Goal: Task Accomplishment & Management: Use online tool/utility

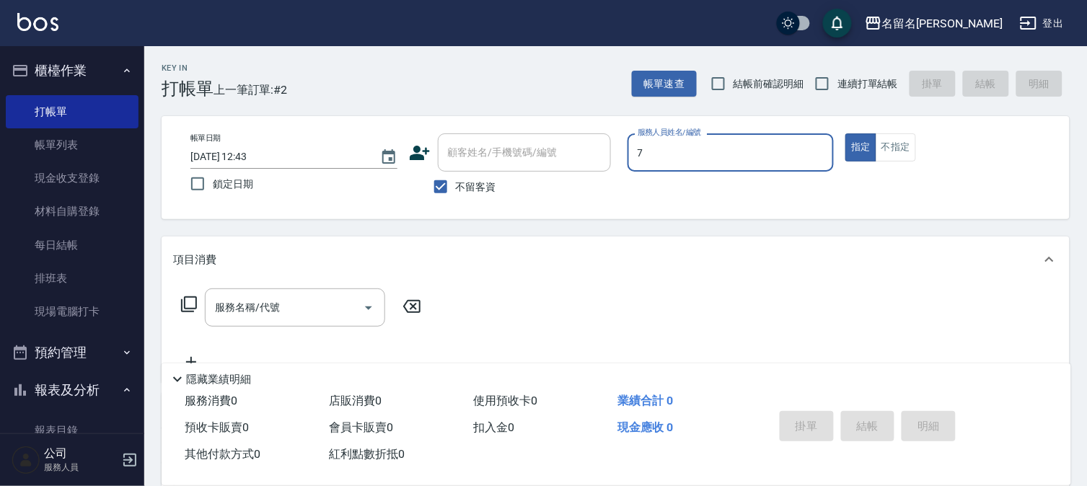
type input "[PERSON_NAME]-7"
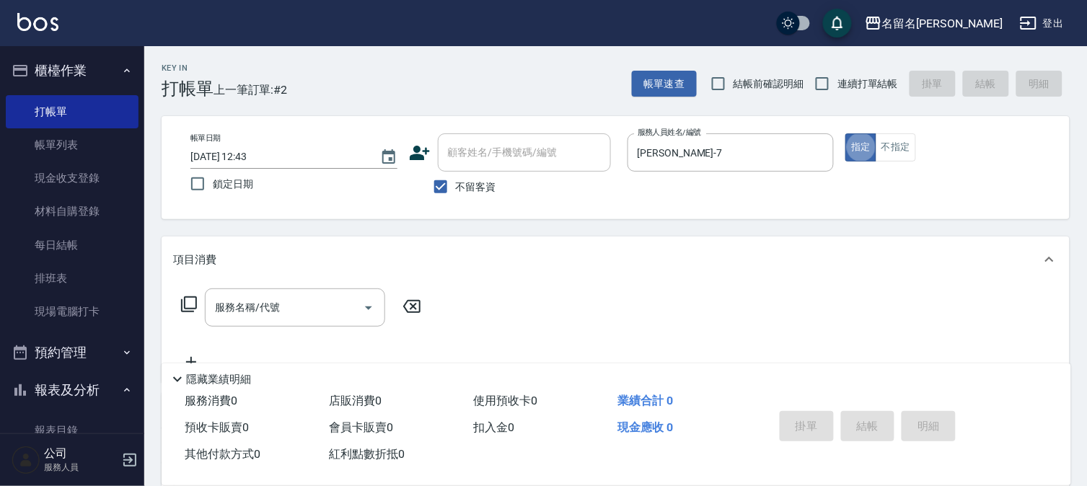
type button "true"
drag, startPoint x: 892, startPoint y: 149, endPoint x: 876, endPoint y: 159, distance: 19.8
click at [892, 149] on button "不指定" at bounding box center [896, 147] width 40 height 28
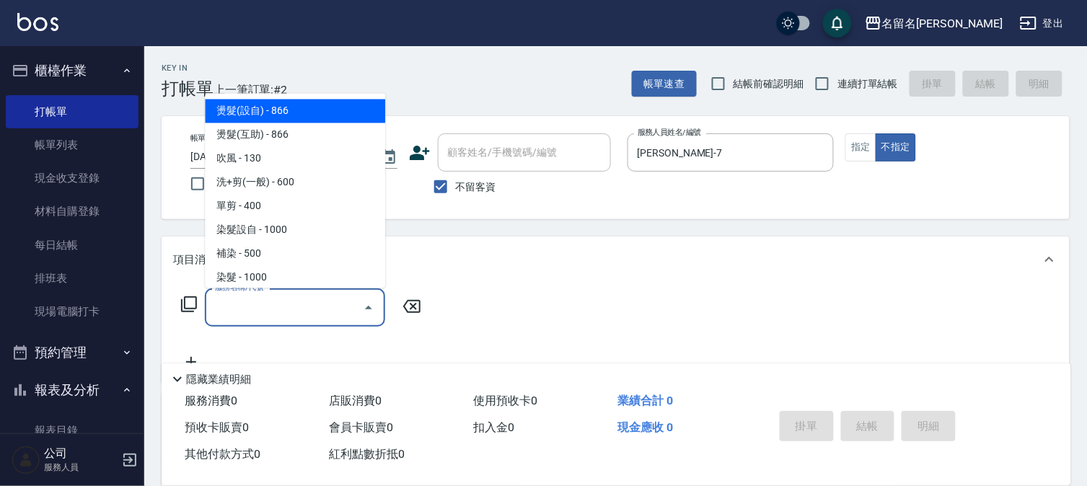
click at [219, 300] on input "服務名稱/代號" at bounding box center [284, 307] width 146 height 25
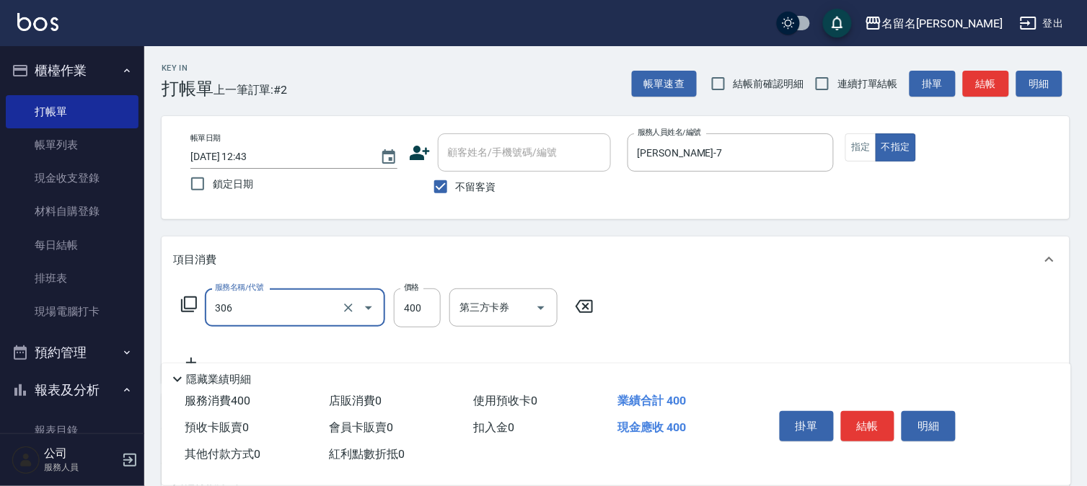
type input "單剪(306)"
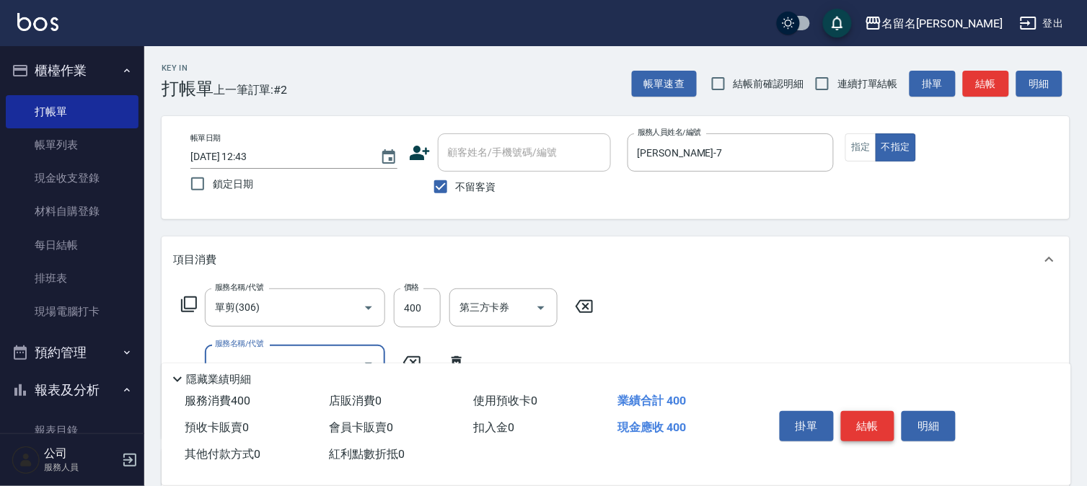
click at [877, 423] on button "結帳" at bounding box center [868, 426] width 54 height 30
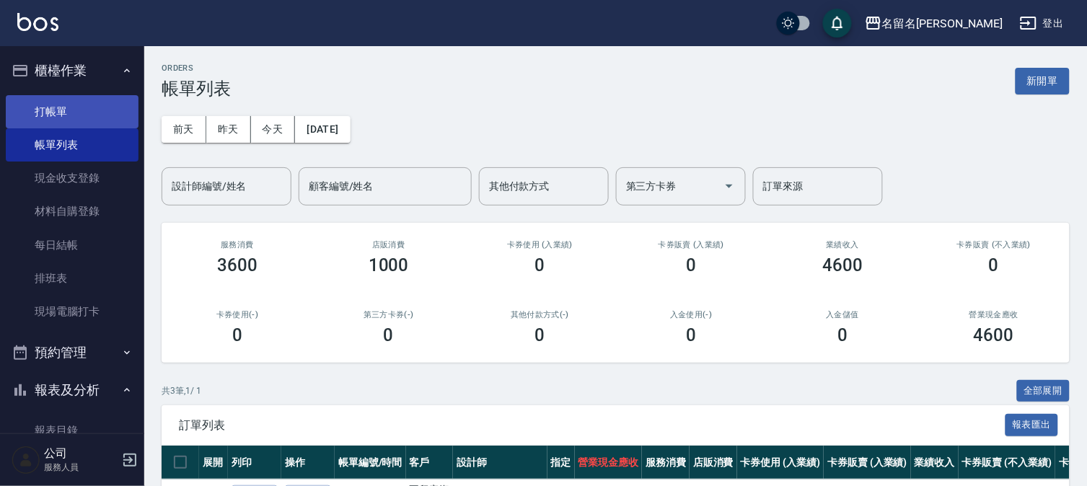
click at [95, 119] on link "打帳單" at bounding box center [72, 111] width 133 height 33
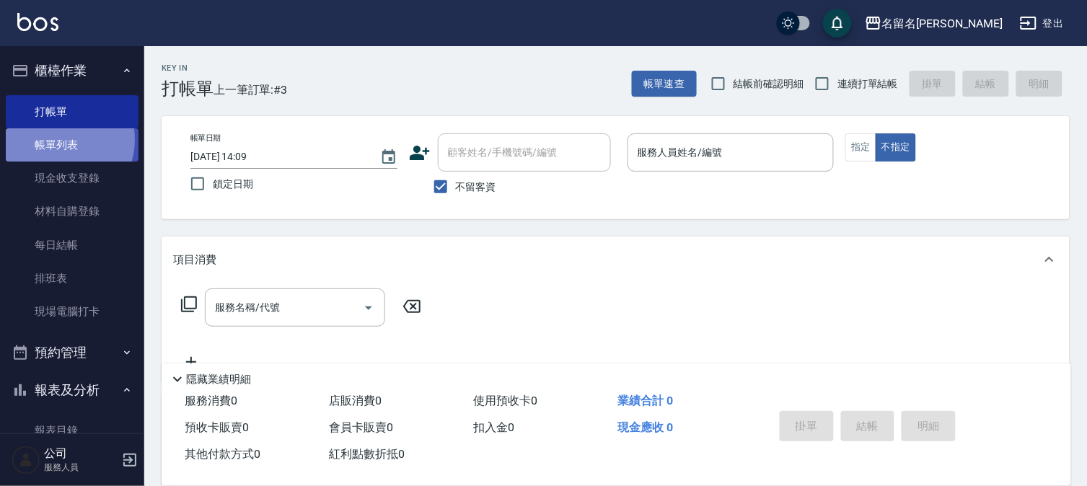
click at [56, 139] on link "帳單列表" at bounding box center [72, 144] width 133 height 33
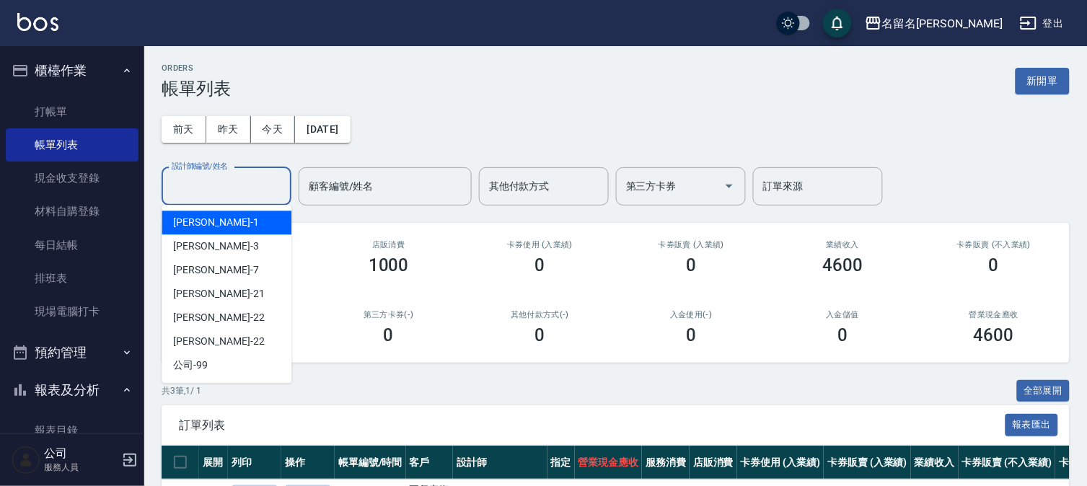
click at [243, 196] on input "設計師編號/姓名" at bounding box center [226, 186] width 117 height 25
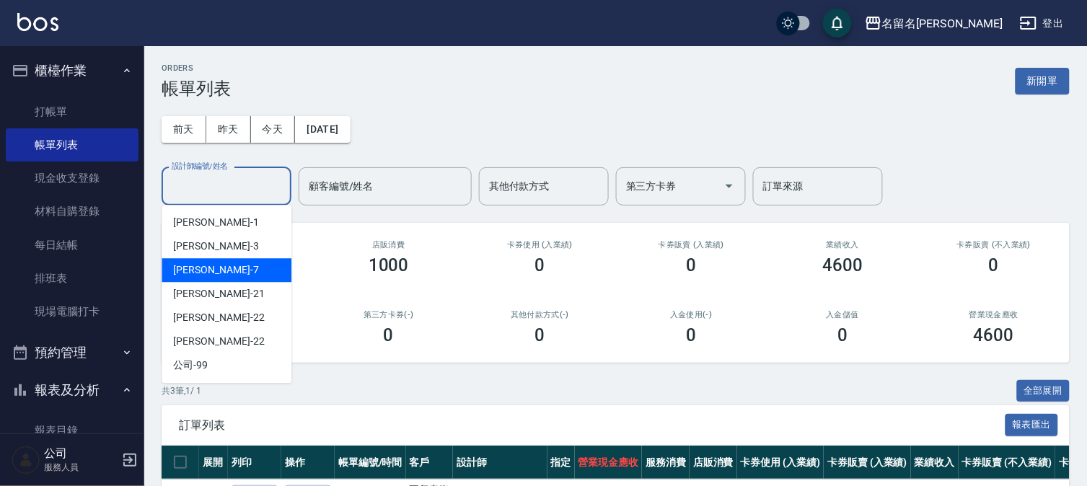
click at [254, 268] on div "[PERSON_NAME]-7" at bounding box center [227, 270] width 130 height 24
type input "[PERSON_NAME]-7"
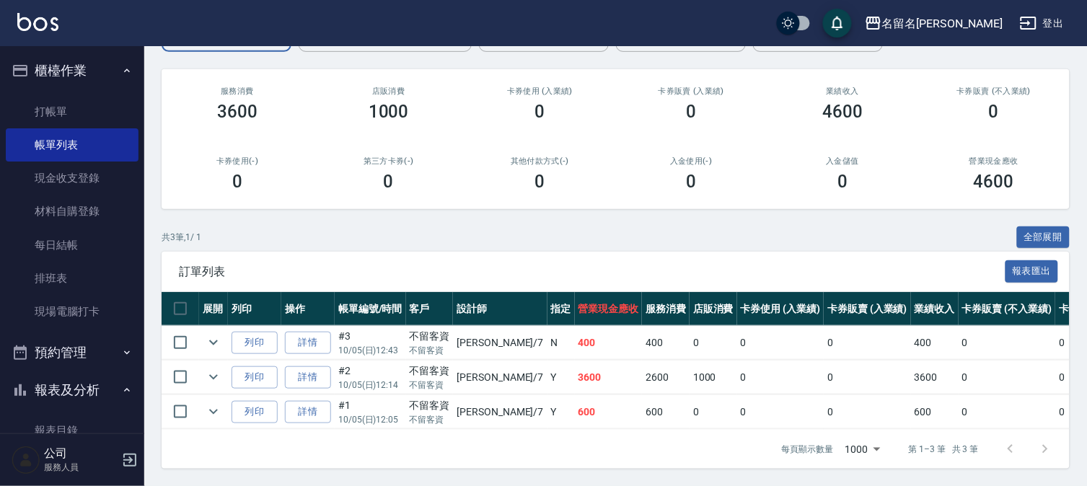
scroll to position [277, 0]
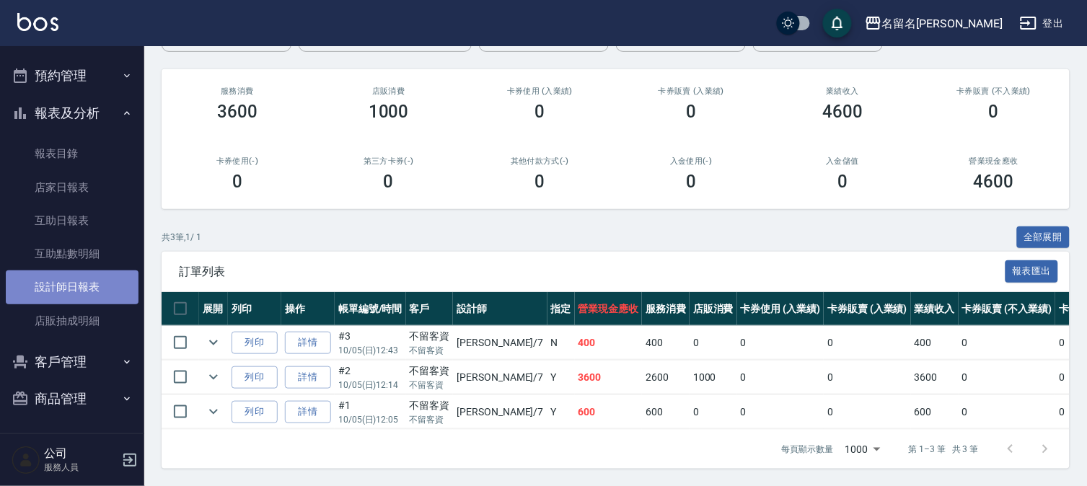
click at [95, 283] on link "設計師日報表" at bounding box center [72, 287] width 133 height 33
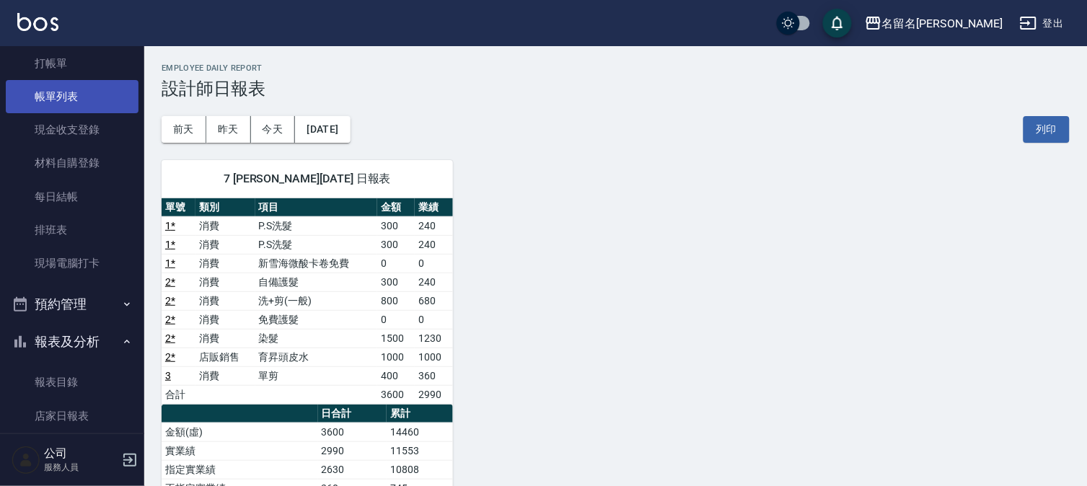
scroll to position [37, 0]
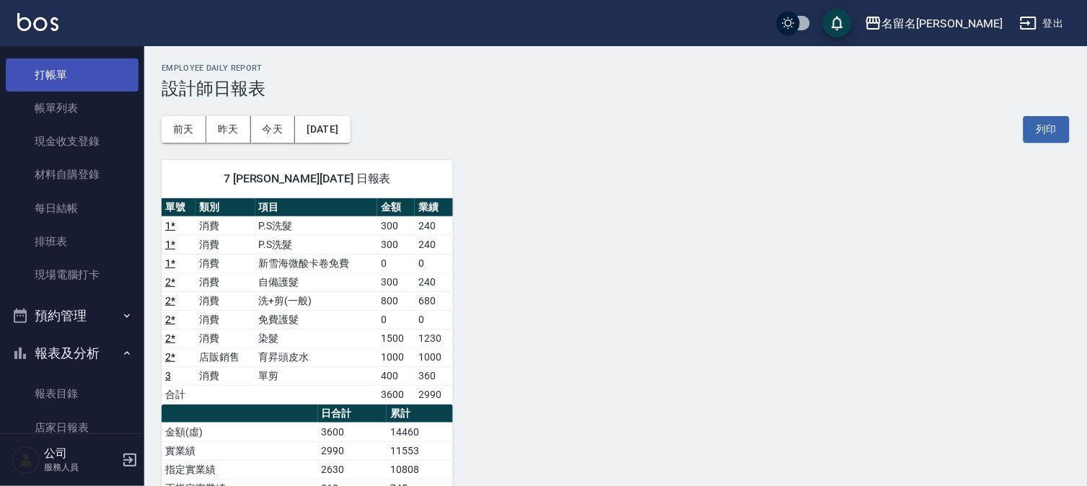
click at [113, 77] on link "打帳單" at bounding box center [72, 74] width 133 height 33
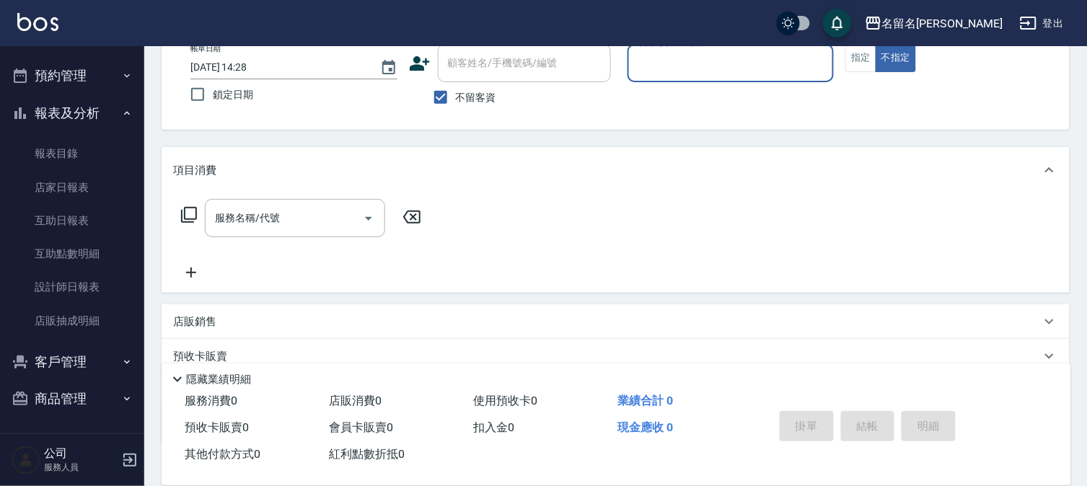
scroll to position [160, 0]
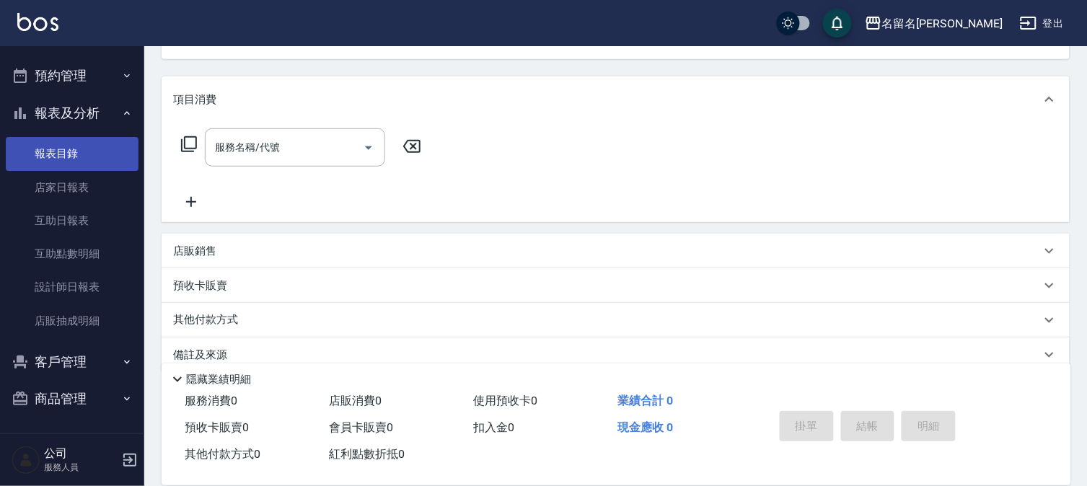
click at [74, 155] on link "報表目錄" at bounding box center [72, 153] width 133 height 33
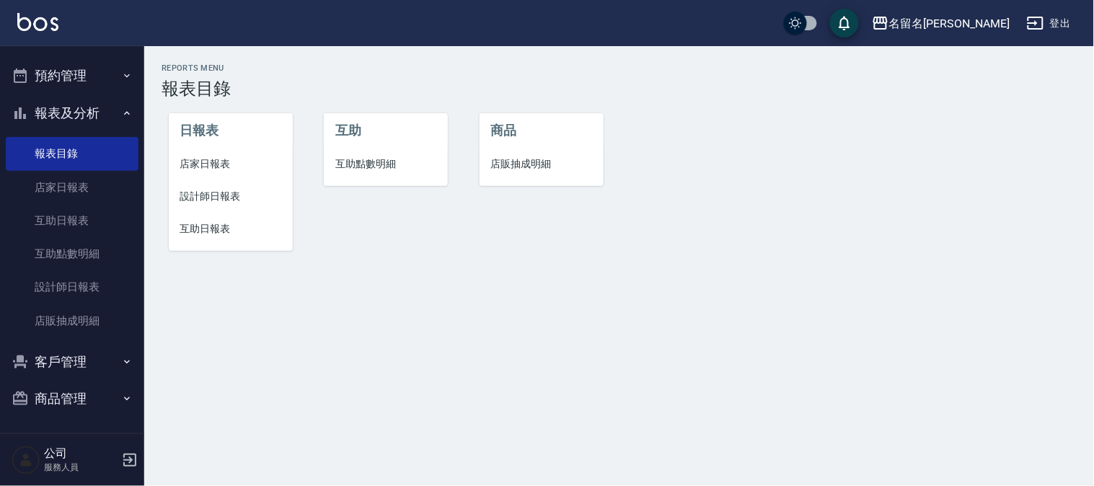
click at [234, 195] on span "設計師日報表" at bounding box center [230, 196] width 101 height 15
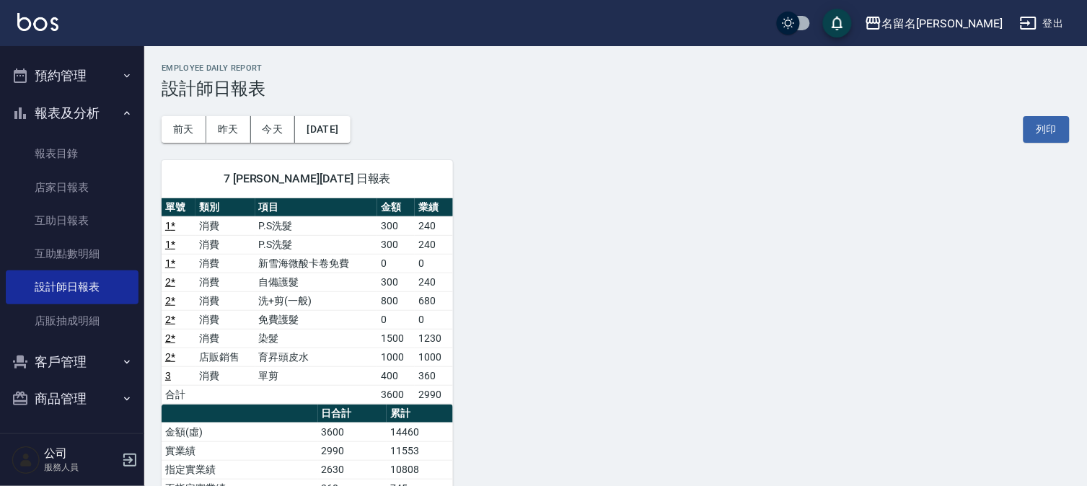
click at [65, 82] on button "預約管理" at bounding box center [72, 76] width 133 height 38
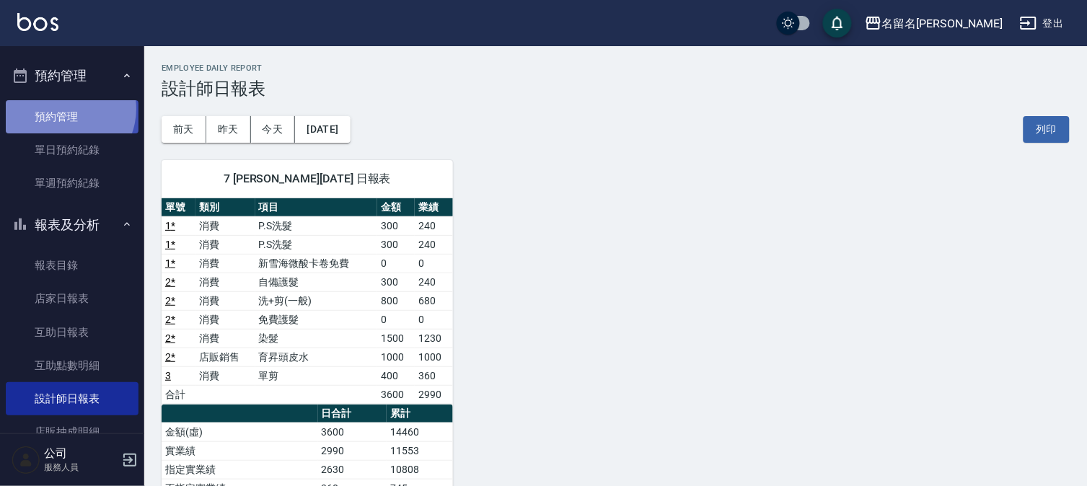
click at [63, 108] on link "預約管理" at bounding box center [72, 116] width 133 height 33
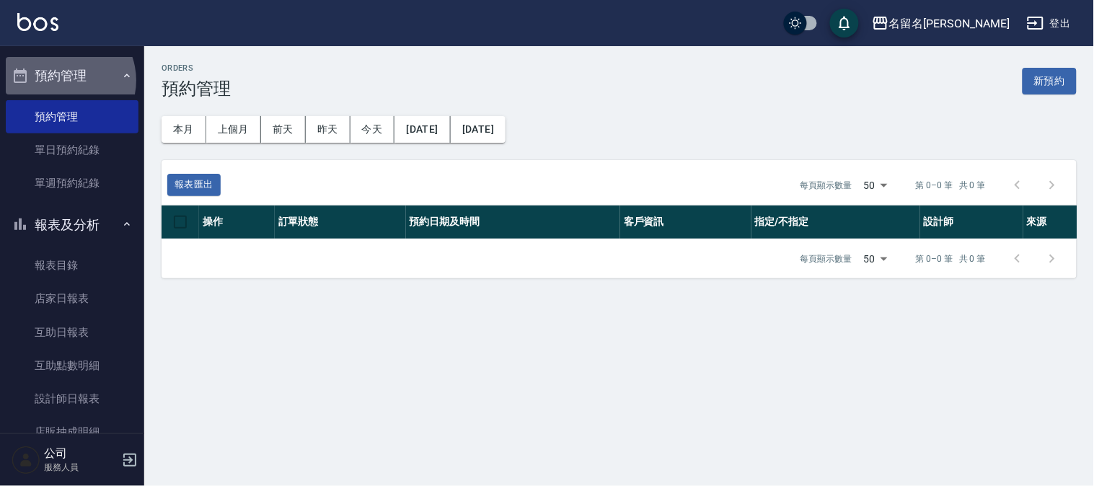
click at [63, 80] on button "預約管理" at bounding box center [72, 76] width 133 height 38
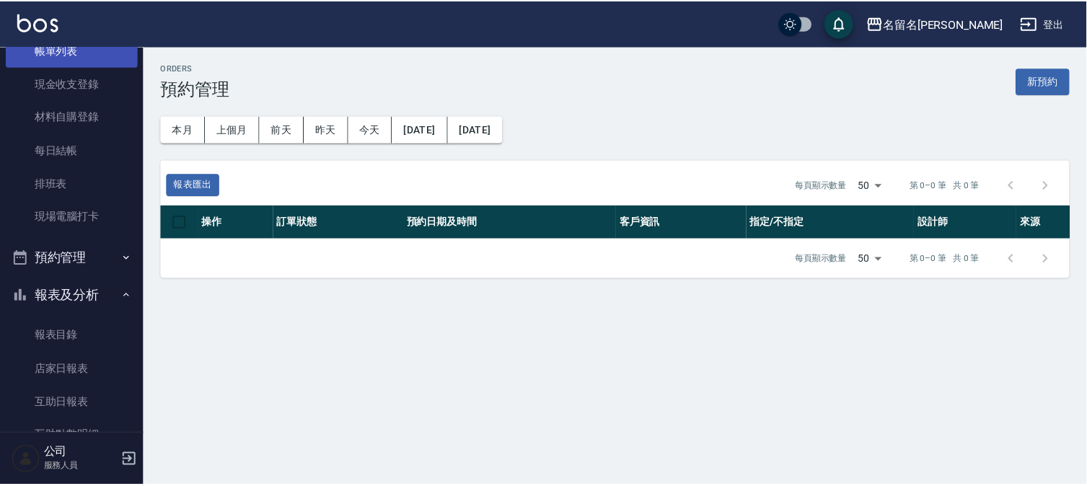
scroll to position [37, 0]
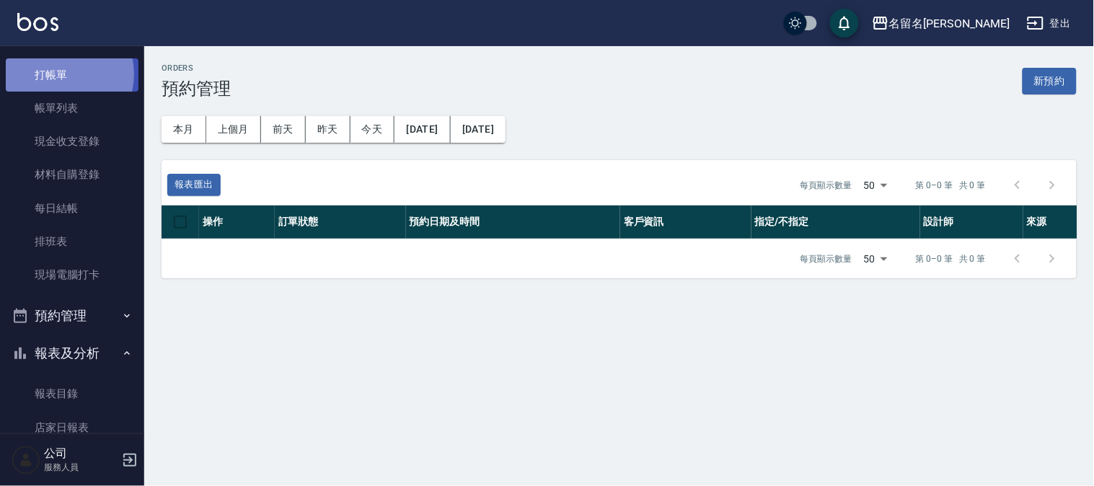
click at [58, 74] on link "打帳單" at bounding box center [72, 74] width 133 height 33
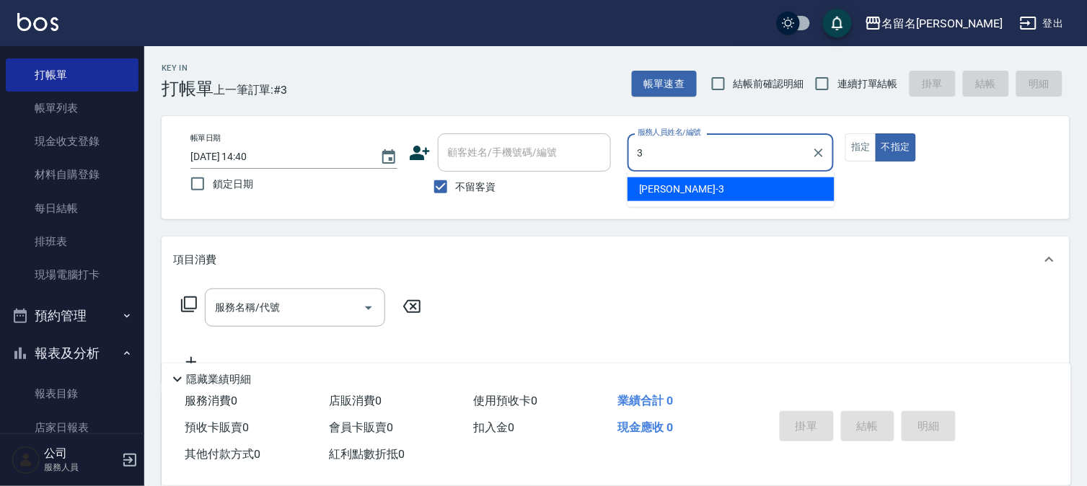
type input "[PERSON_NAME]-3"
type button "false"
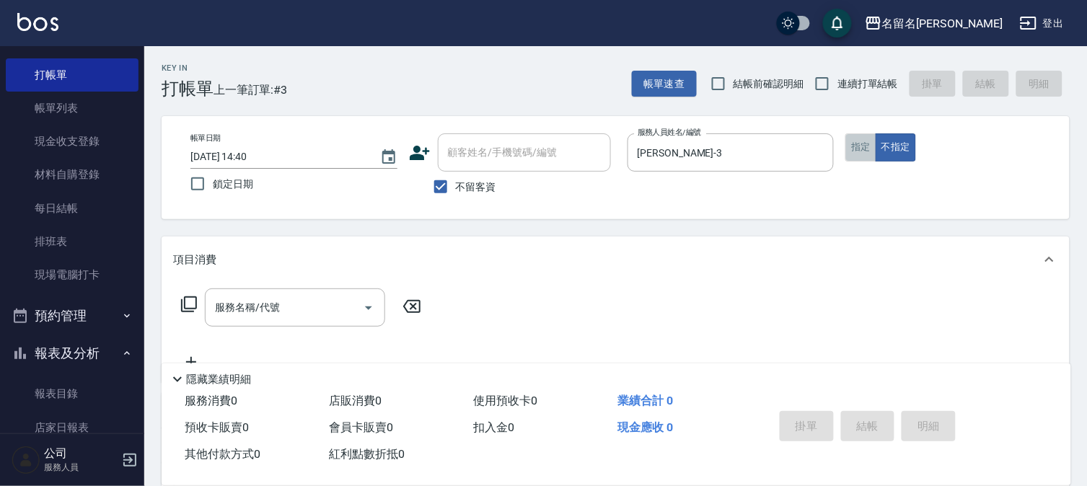
click at [856, 143] on button "指定" at bounding box center [861, 147] width 31 height 28
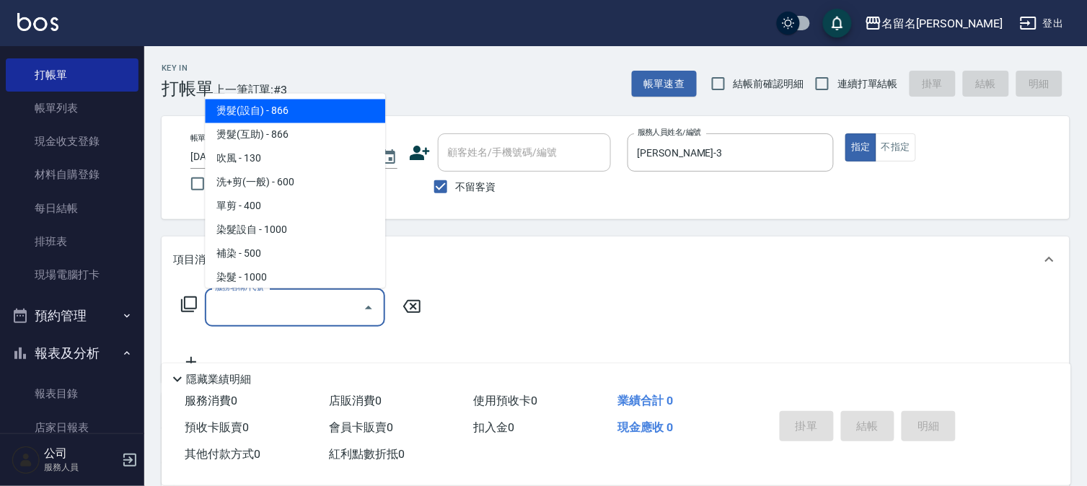
click at [302, 302] on input "服務名稱/代號" at bounding box center [284, 307] width 146 height 25
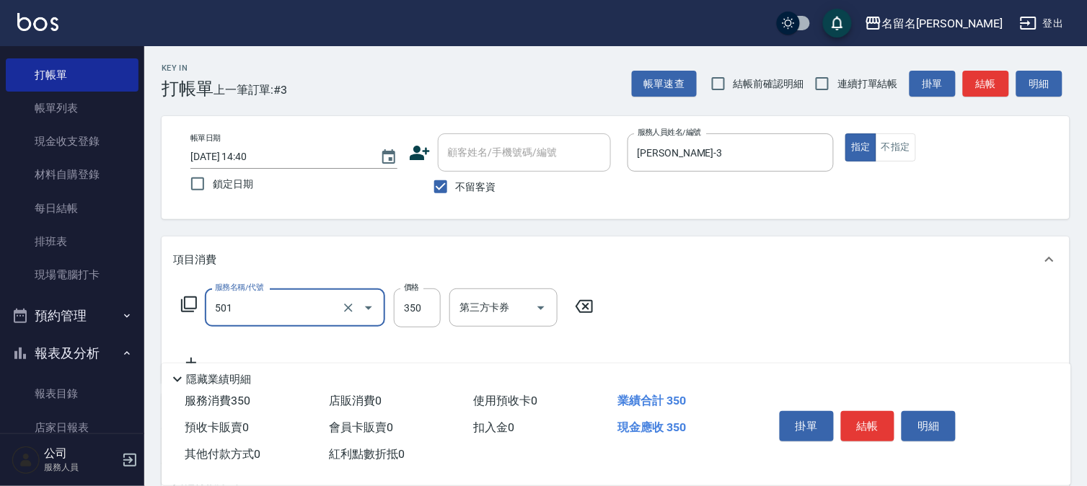
type input "P.S洗髮(501)"
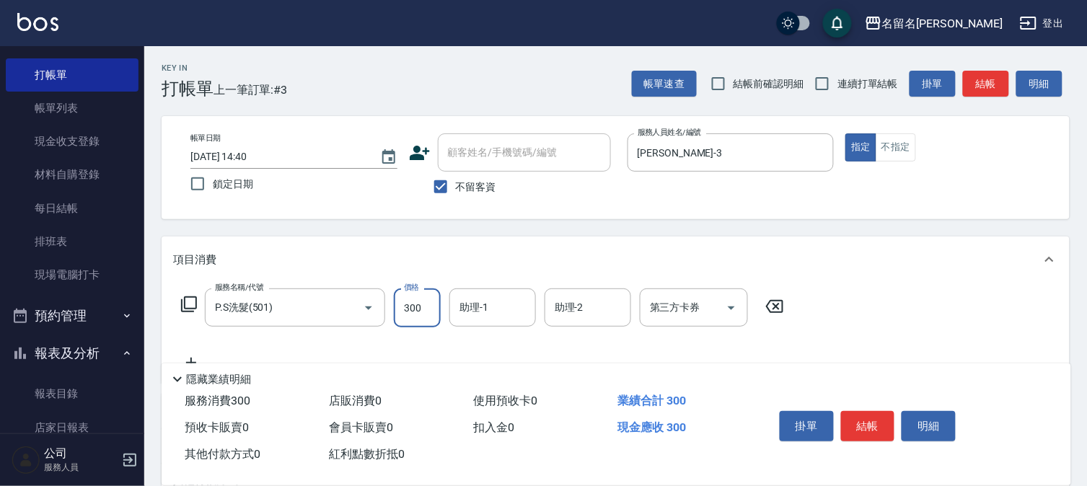
type input "300"
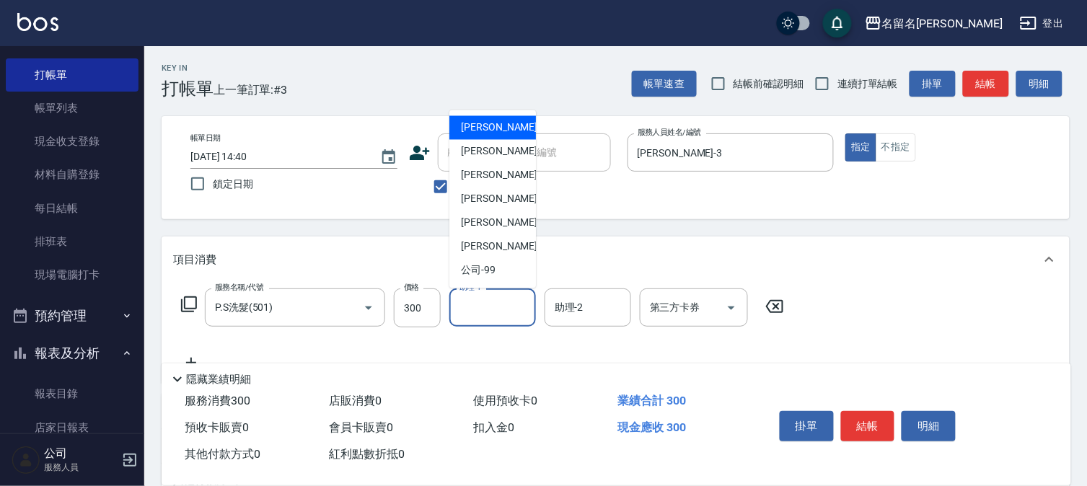
drag, startPoint x: 487, startPoint y: 308, endPoint x: 486, endPoint y: 247, distance: 60.6
click at [493, 300] on input "助理-1" at bounding box center [493, 307] width 74 height 25
click at [487, 155] on span "[PERSON_NAME]-3" at bounding box center [503, 151] width 85 height 15
type input "[PERSON_NAME]-3"
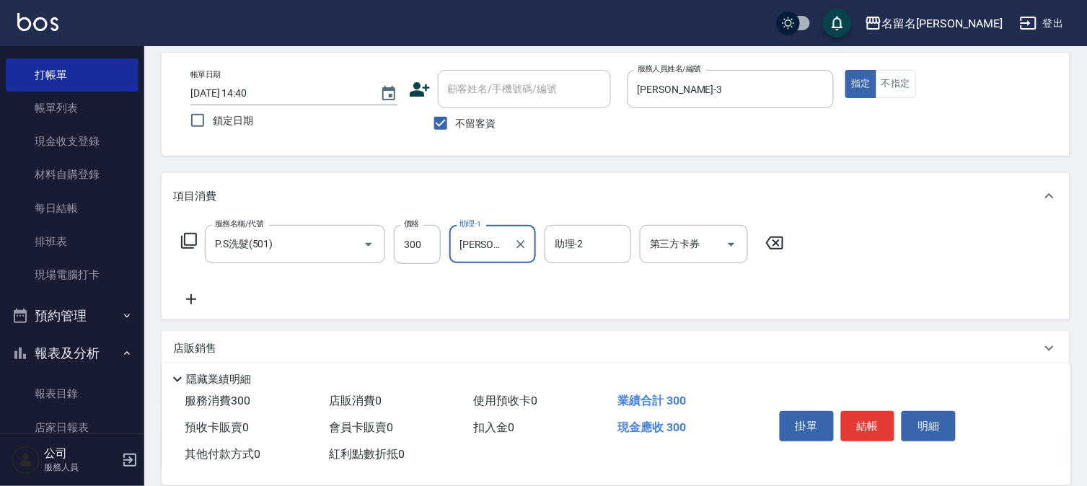
scroll to position [160, 0]
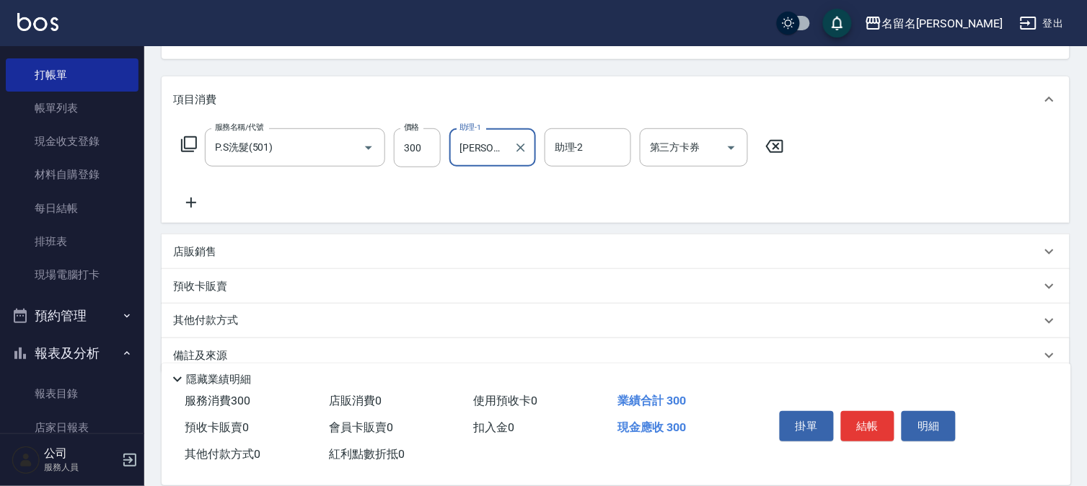
click at [191, 196] on icon at bounding box center [191, 202] width 36 height 17
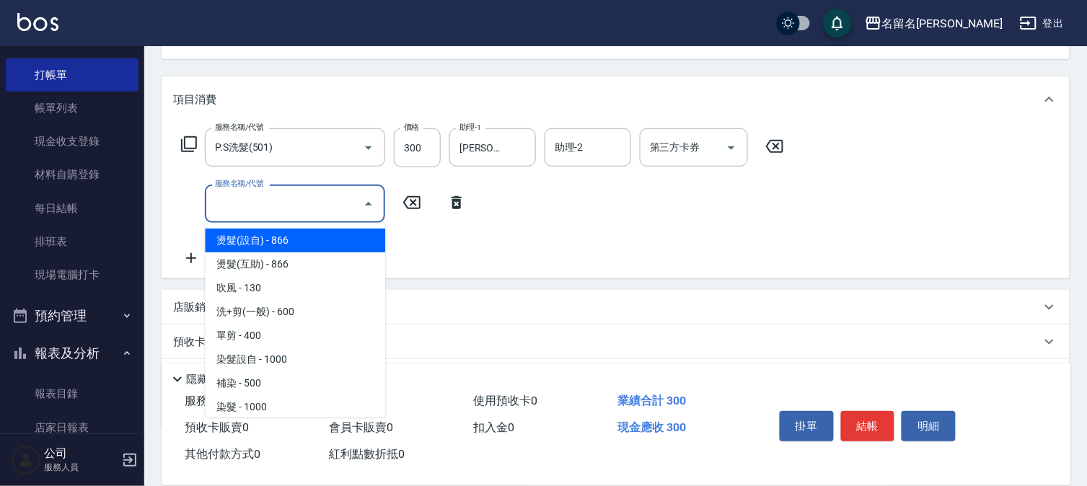
click at [229, 202] on input "服務名稱/代號" at bounding box center [284, 203] width 146 height 25
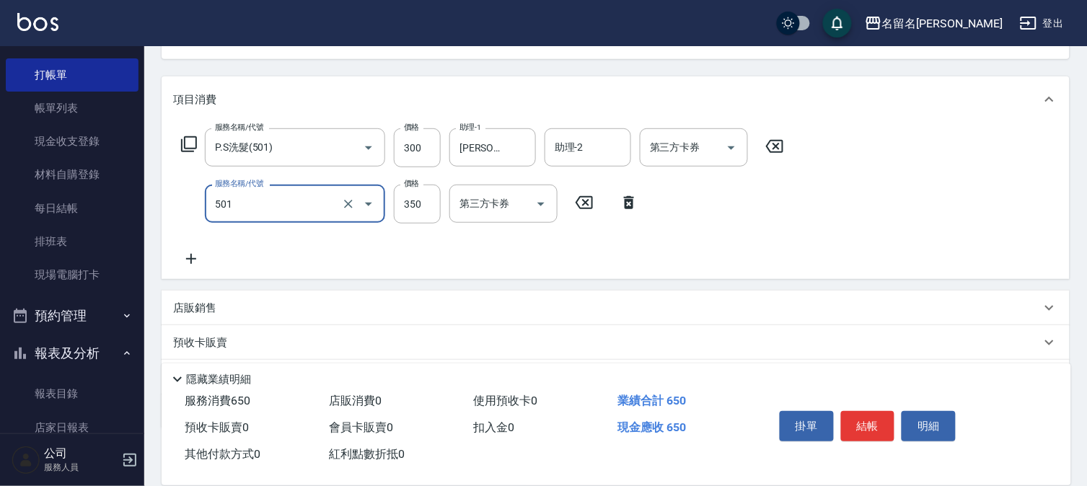
type input "P.S洗髮(501)"
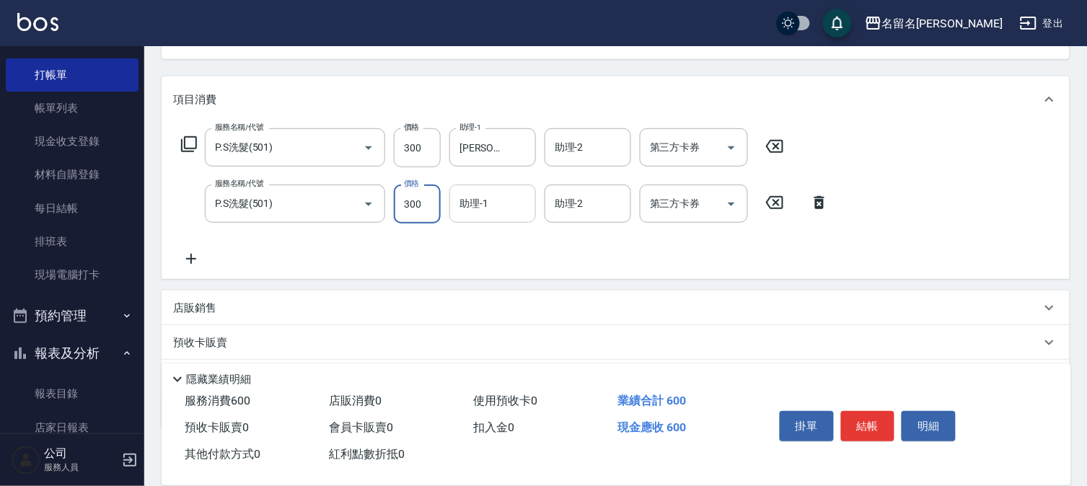
type input "300"
click at [492, 210] on input "助理-1" at bounding box center [493, 203] width 74 height 25
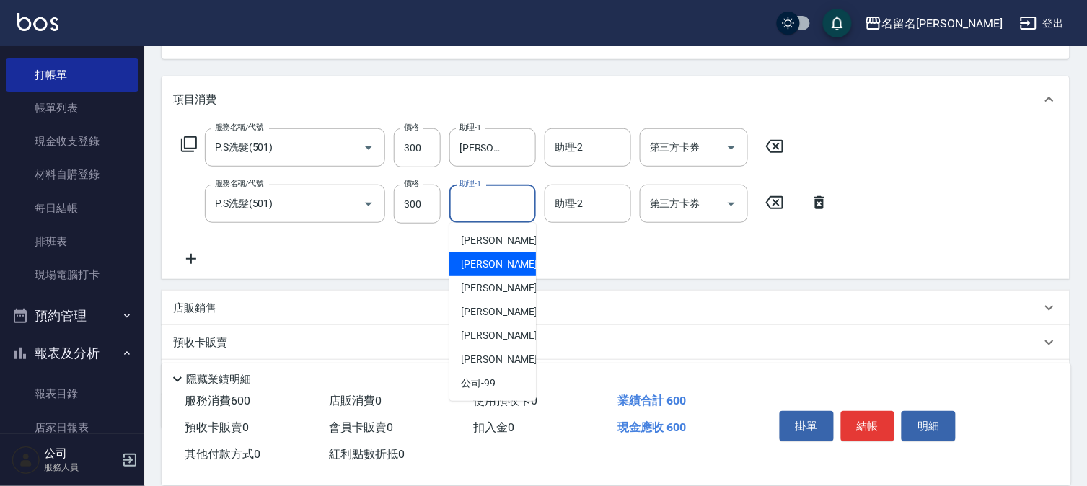
click at [486, 253] on div "[PERSON_NAME]-3" at bounding box center [492, 265] width 87 height 24
type input "[PERSON_NAME]-3"
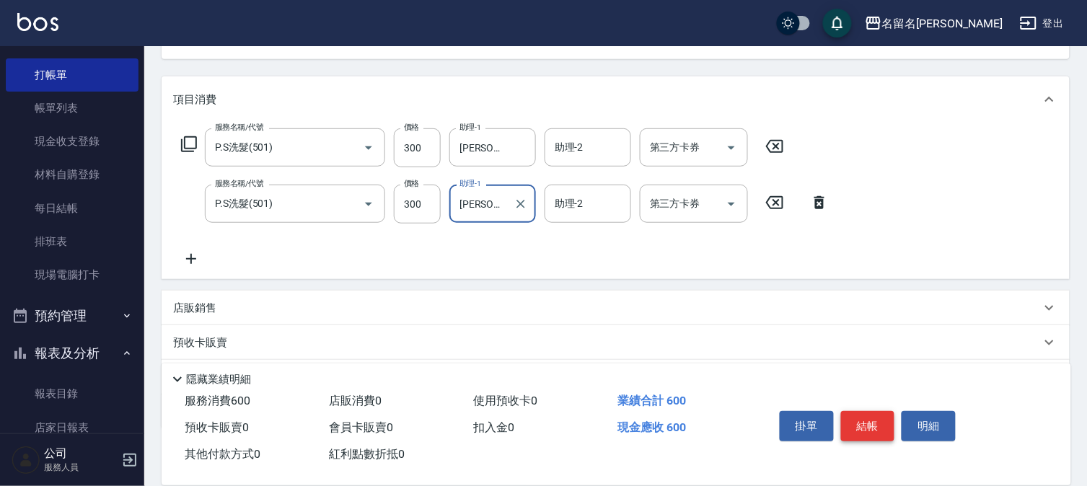
click at [869, 419] on button "結帳" at bounding box center [868, 426] width 54 height 30
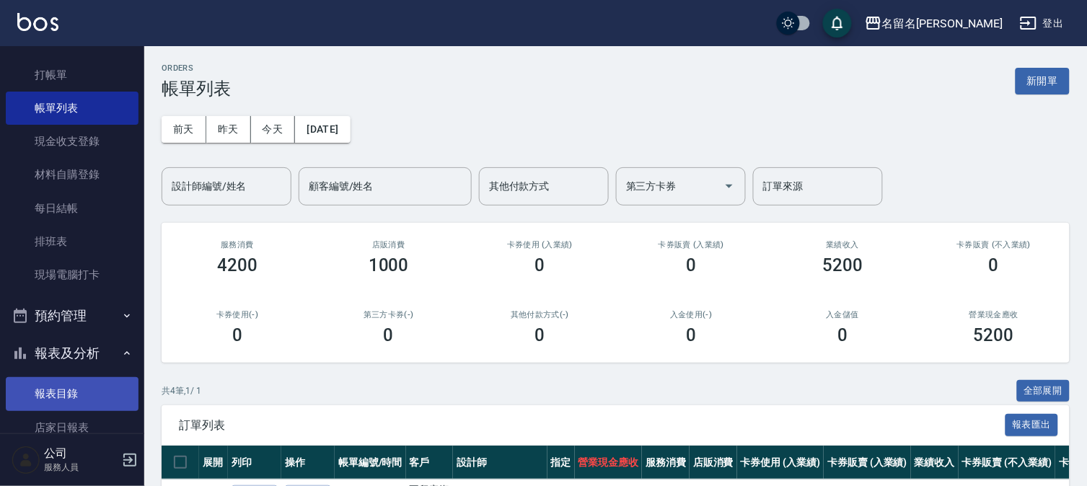
click at [72, 391] on link "報表目錄" at bounding box center [72, 393] width 133 height 33
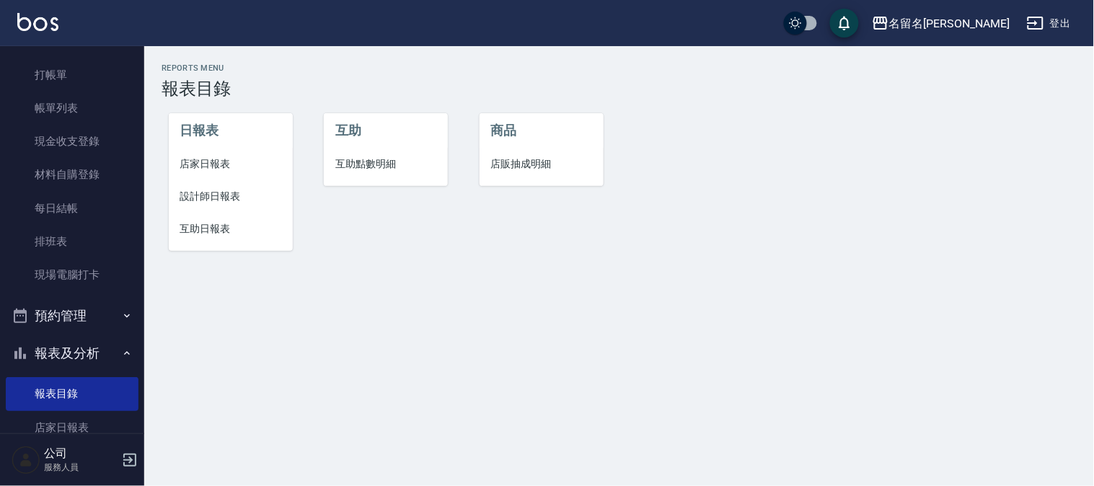
click at [198, 229] on span "互助日報表" at bounding box center [230, 228] width 101 height 15
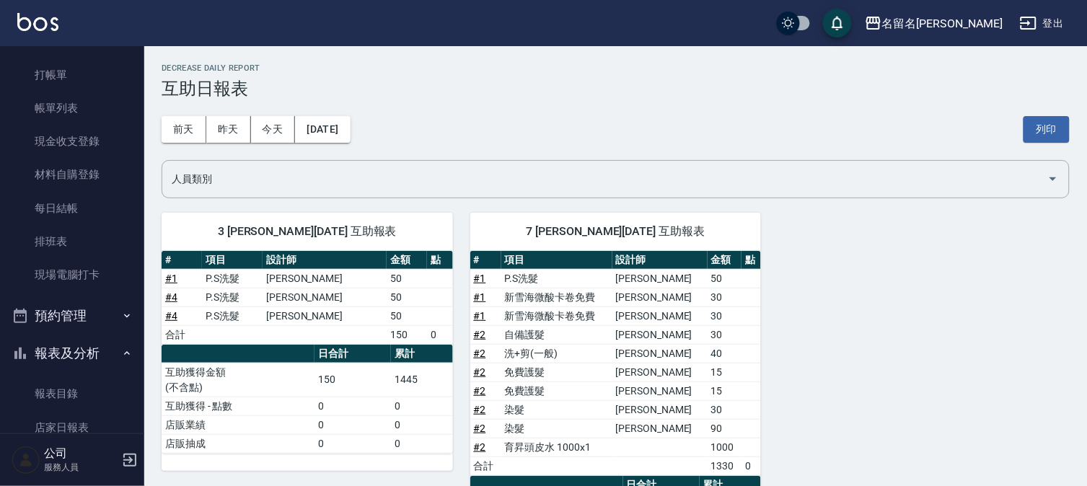
click at [61, 56] on ul "打帳單 帳單列表 現金收支登錄 材料自購登錄 每日結帳 排班表 現場電腦打卡" at bounding box center [72, 175] width 133 height 245
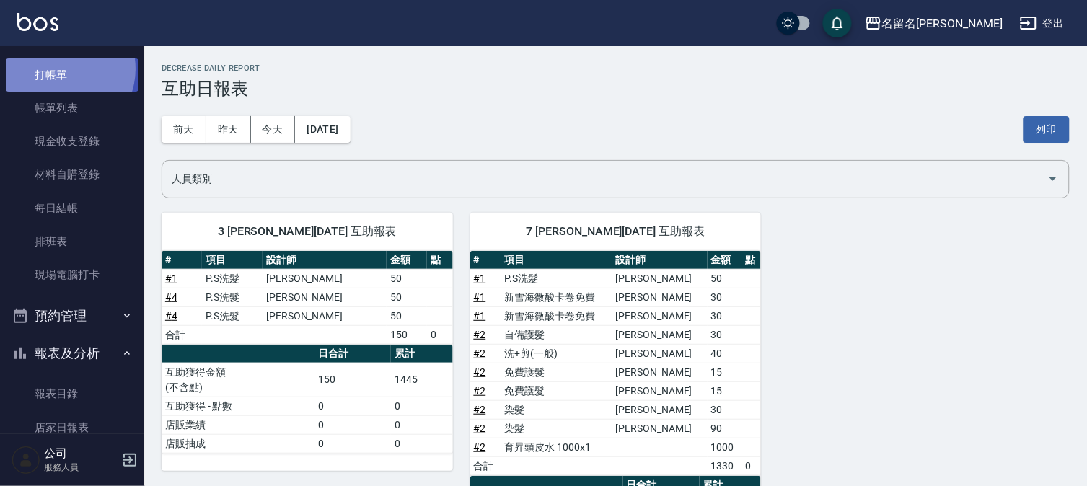
click at [60, 67] on link "打帳單" at bounding box center [72, 74] width 133 height 33
